Goal: Task Accomplishment & Management: Manage account settings

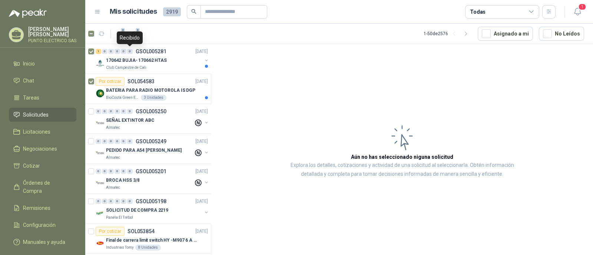
click at [136, 33] on div "Recibido" at bounding box center [130, 37] width 26 height 13
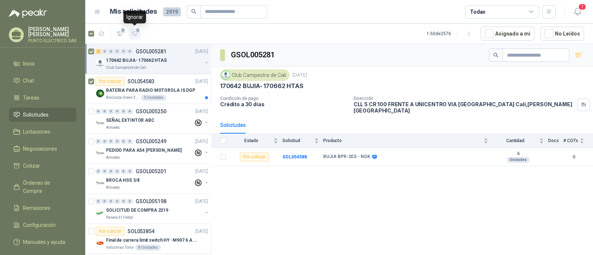
click at [134, 33] on icon "button" at bounding box center [134, 34] width 6 height 6
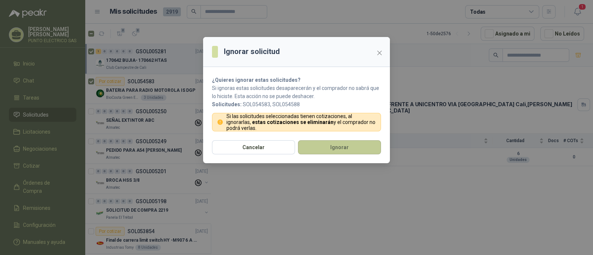
click at [358, 151] on button "Ignorar" at bounding box center [339, 147] width 83 height 14
